Goal: Information Seeking & Learning: Learn about a topic

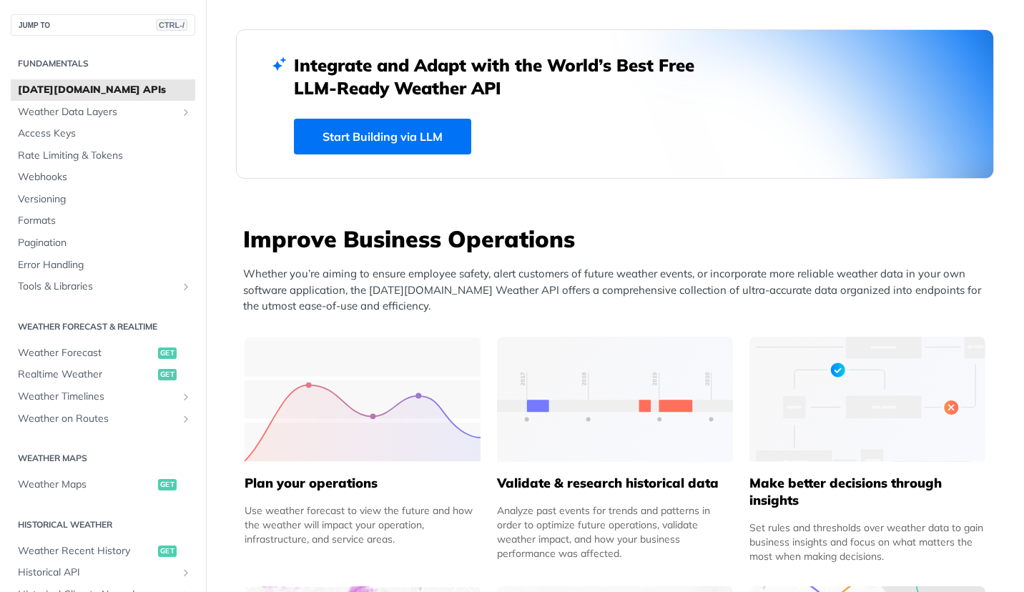
scroll to position [623, 0]
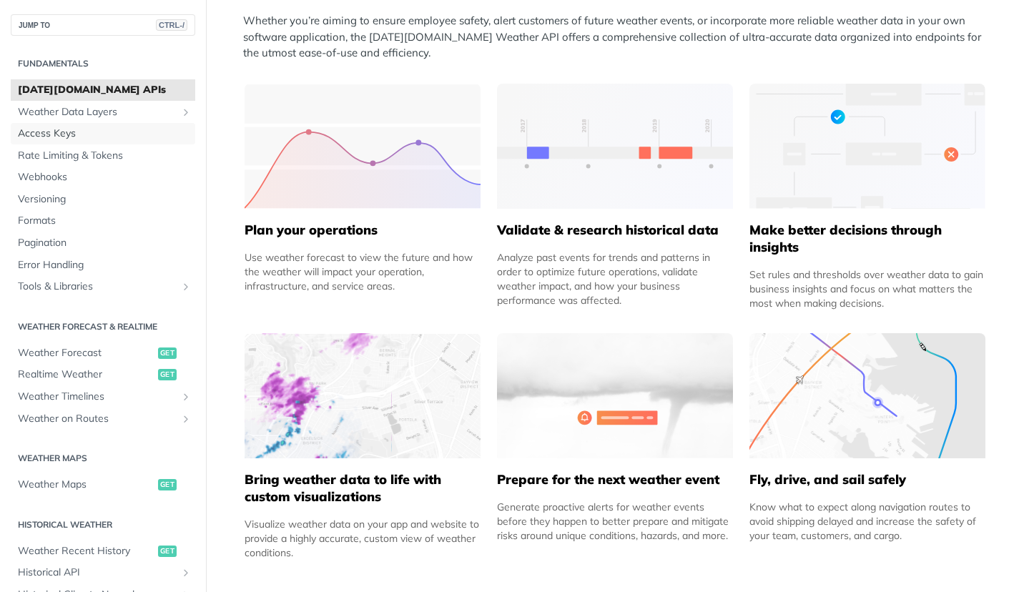
click at [56, 136] on span "Access Keys" at bounding box center [105, 134] width 174 height 14
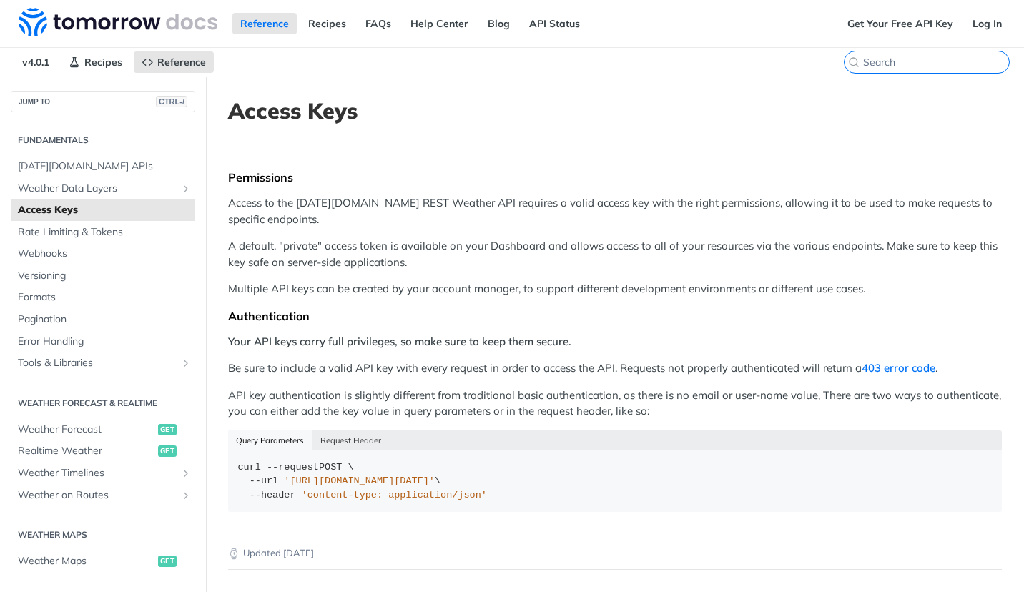
click at [908, 61] on input "CTRL-K" at bounding box center [936, 62] width 146 height 13
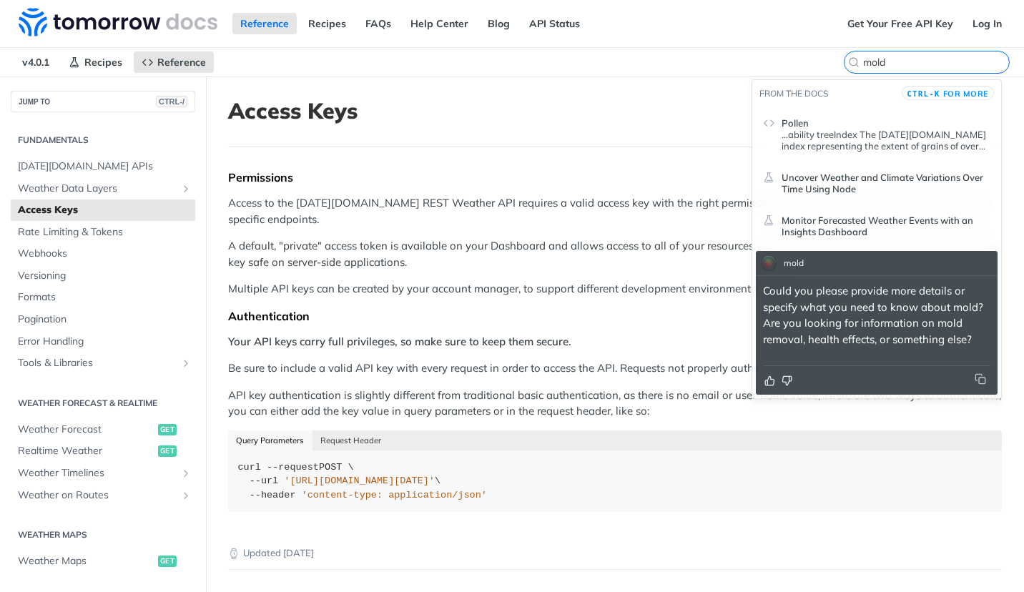
type input "mold"
click at [837, 139] on p "...ability treeIndex The [DATE][DOMAIN_NAME] index representing the extent of g…" at bounding box center [885, 140] width 209 height 23
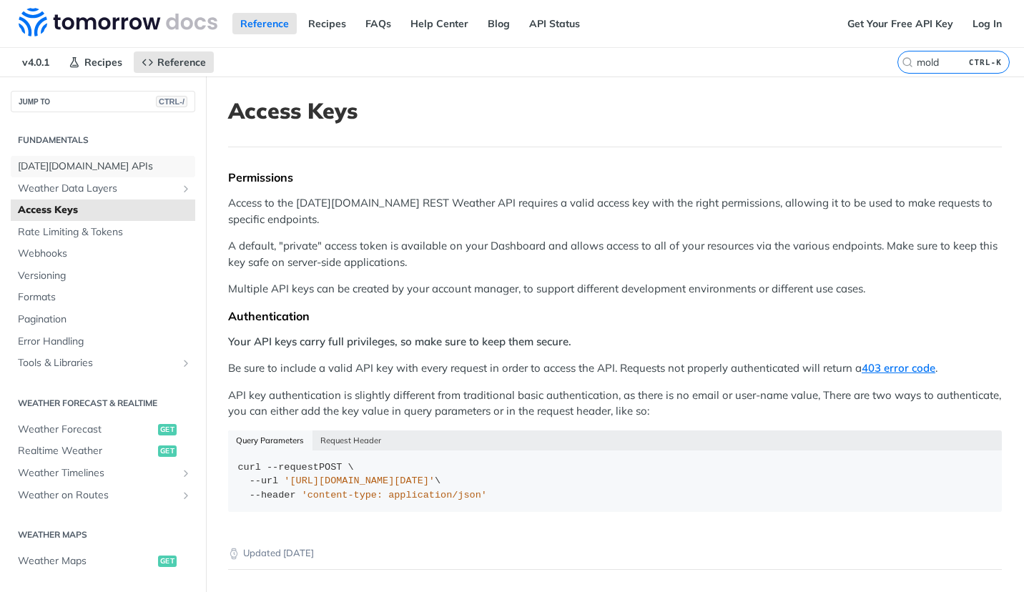
click at [80, 164] on span "[DATE][DOMAIN_NAME] APIs" at bounding box center [105, 166] width 174 height 14
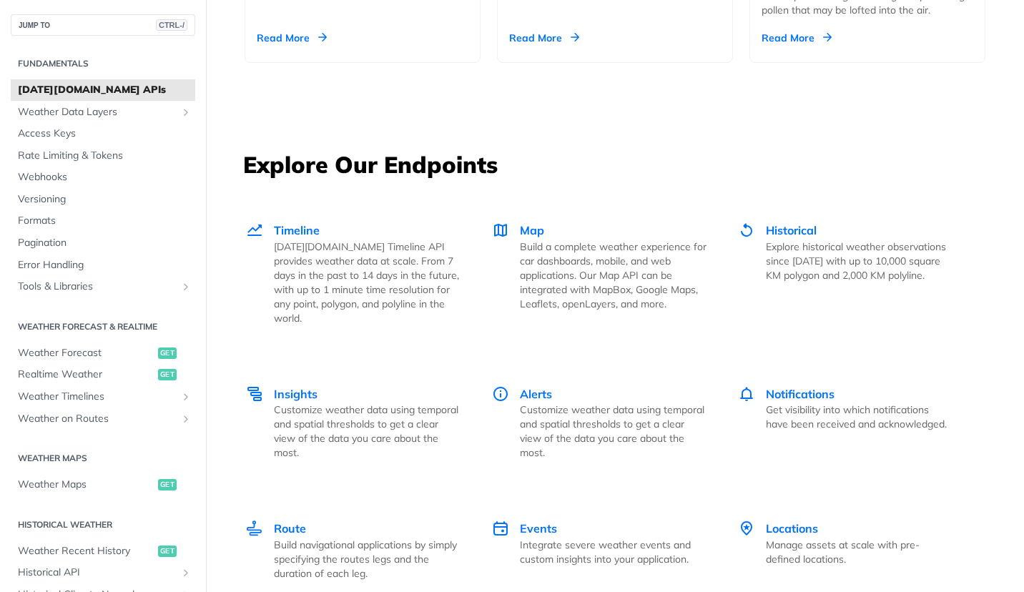
scroll to position [1845, 0]
